Goal: Task Accomplishment & Management: Use online tool/utility

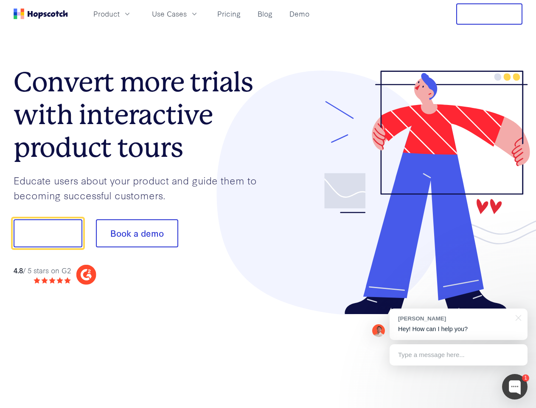
click at [268, 204] on div at bounding box center [395, 193] width 255 height 244
click at [120, 14] on span "Product" at bounding box center [106, 13] width 26 height 11
click at [187, 14] on span "Use Cases" at bounding box center [169, 13] width 35 height 11
click at [490, 14] on button "Free Trial" at bounding box center [490, 13] width 66 height 21
click at [48, 233] on button "Show me!" at bounding box center [48, 233] width 69 height 28
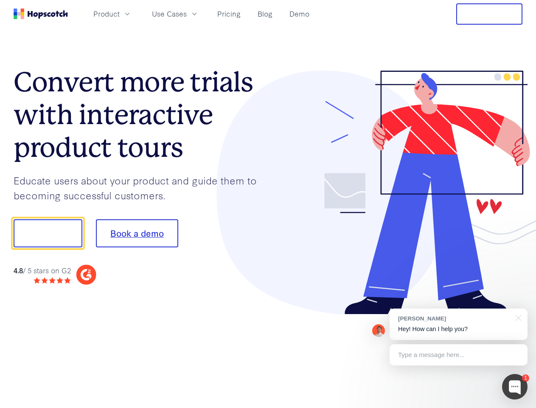
click at [137, 233] on button "Book a demo" at bounding box center [137, 233] width 82 height 28
click at [515, 387] on div at bounding box center [514, 386] width 25 height 25
click at [459, 324] on div "[PERSON_NAME] Hey! How can I help you?" at bounding box center [459, 323] width 138 height 31
click at [517, 317] on div at bounding box center [448, 231] width 159 height 283
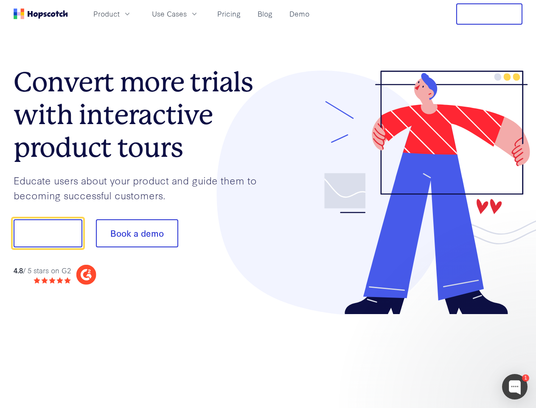
click at [459, 355] on div at bounding box center [448, 288] width 159 height 169
